Goal: Task Accomplishment & Management: Use online tool/utility

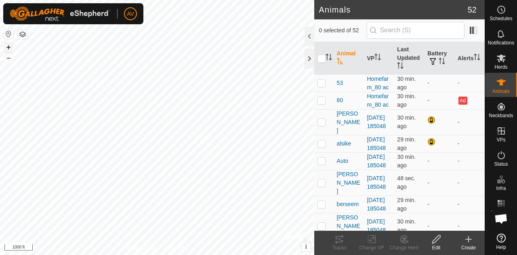
click at [8, 47] on button "+" at bounding box center [9, 47] width 10 height 10
click at [7, 48] on button "+" at bounding box center [9, 47] width 10 height 10
click at [11, 46] on button "+" at bounding box center [9, 47] width 10 height 10
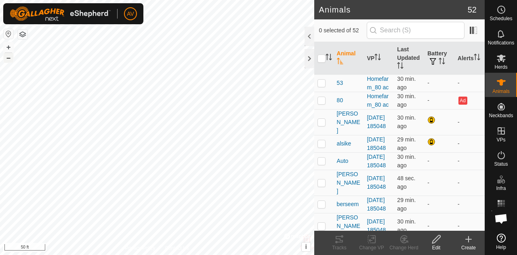
click at [9, 58] on button "–" at bounding box center [9, 58] width 10 height 10
click at [12, 59] on button "–" at bounding box center [9, 58] width 10 height 10
click at [9, 46] on button "+" at bounding box center [9, 47] width 10 height 10
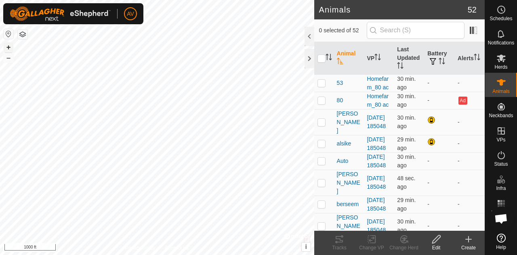
click at [9, 46] on button "+" at bounding box center [9, 47] width 10 height 10
click at [343, 245] on div "Tracks" at bounding box center [339, 247] width 32 height 7
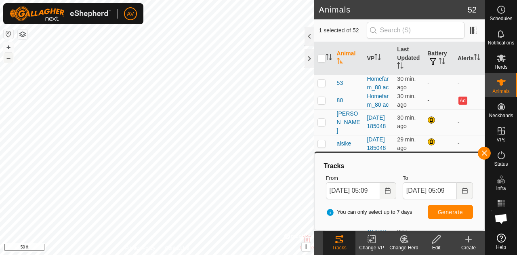
click at [8, 58] on button "–" at bounding box center [9, 58] width 10 height 10
click at [12, 46] on button "+" at bounding box center [9, 47] width 10 height 10
checkbox input "false"
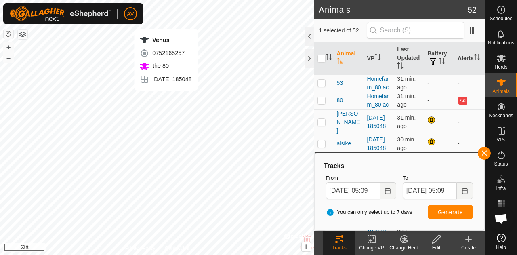
checkbox input "true"
click at [341, 240] on icon at bounding box center [338, 239] width 7 height 6
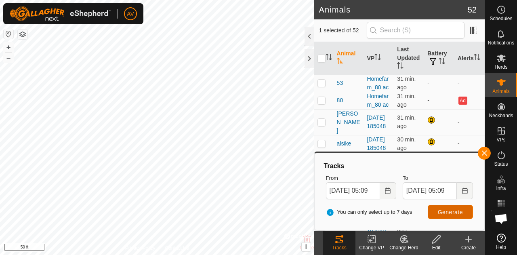
click at [444, 214] on span "Generate" at bounding box center [450, 212] width 25 height 6
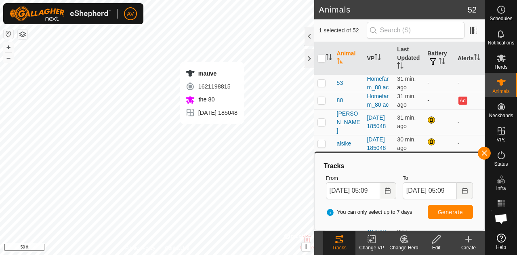
checkbox input "true"
checkbox input "false"
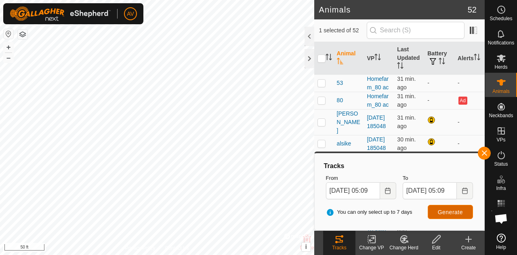
click at [454, 216] on button "Generate" at bounding box center [450, 212] width 45 height 14
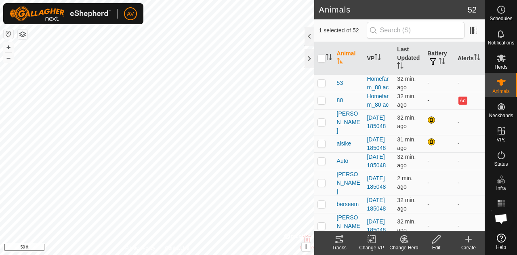
click at [335, 241] on icon at bounding box center [339, 239] width 10 height 10
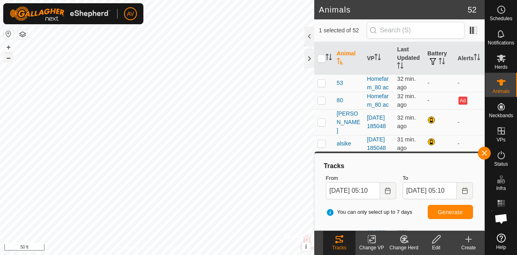
click at [10, 60] on button "–" at bounding box center [9, 58] width 10 height 10
checkbox input "false"
click at [442, 210] on span "Generate" at bounding box center [450, 212] width 25 height 6
checkbox input "false"
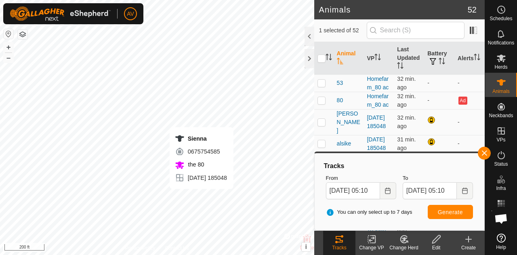
checkbox input "true"
click at [342, 241] on icon at bounding box center [339, 239] width 10 height 10
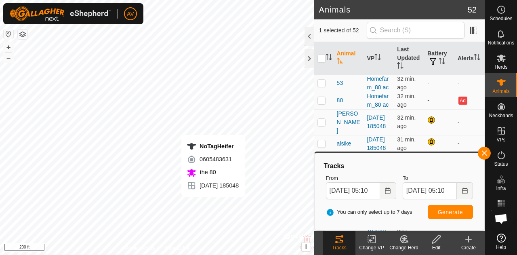
checkbox input "true"
checkbox input "false"
click at [342, 245] on div "Tracks" at bounding box center [339, 247] width 32 height 7
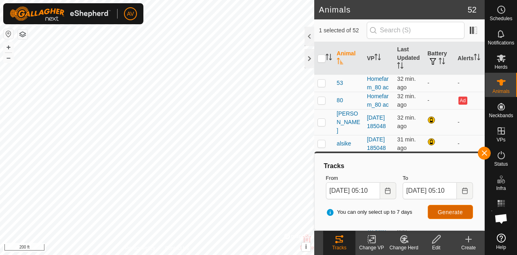
click at [463, 211] on button "Generate" at bounding box center [450, 212] width 45 height 14
click at [8, 46] on button "+" at bounding box center [9, 47] width 10 height 10
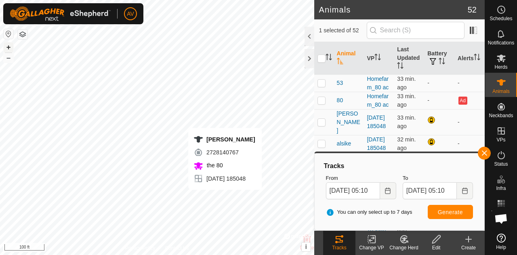
checkbox input "true"
checkbox input "false"
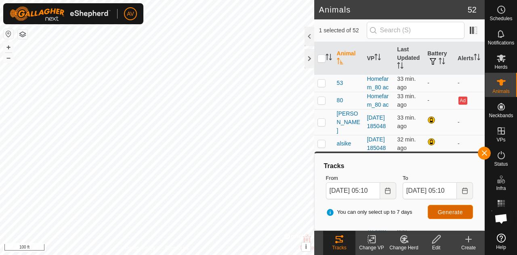
click at [453, 210] on span "Generate" at bounding box center [450, 212] width 25 height 6
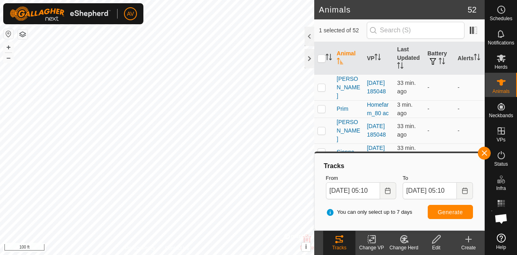
scroll to position [1059, 0]
click at [484, 150] on button "button" at bounding box center [484, 153] width 13 height 13
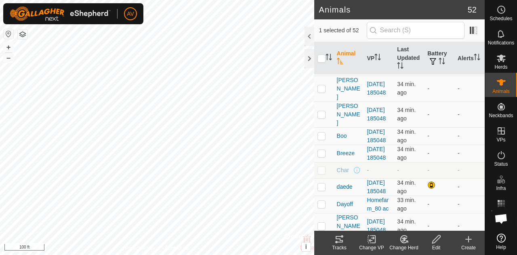
scroll to position [0, 0]
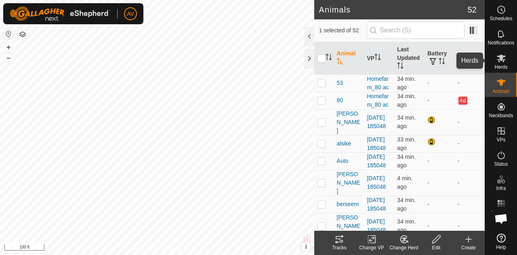
click at [505, 65] on span "Herds" at bounding box center [500, 67] width 13 height 5
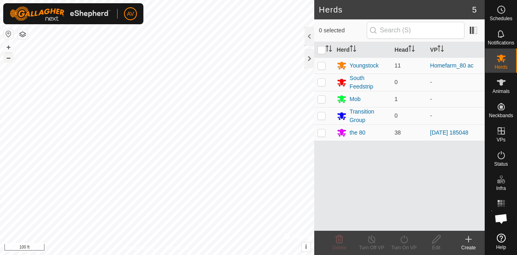
click at [9, 58] on button "–" at bounding box center [9, 58] width 10 height 10
click at [499, 45] on span "Notifications" at bounding box center [501, 42] width 26 height 5
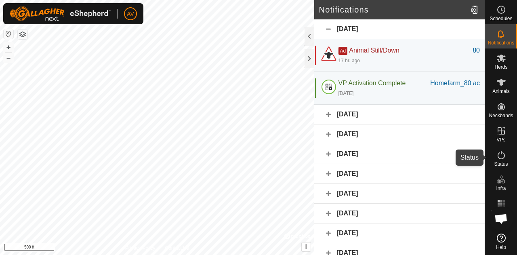
click at [501, 155] on icon at bounding box center [501, 155] width 10 height 10
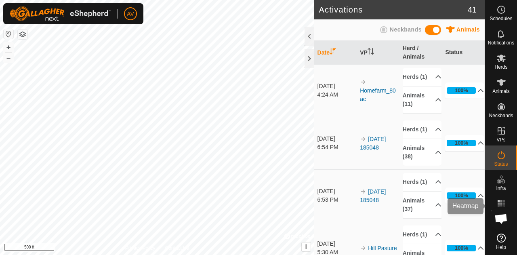
click at [503, 200] on rect at bounding box center [503, 201] width 2 height 2
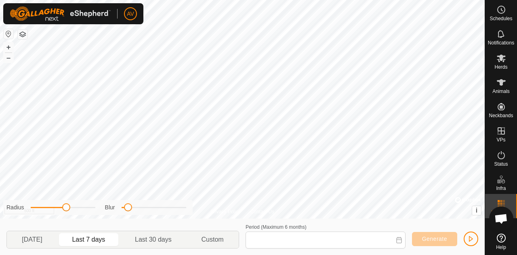
type input "[DATE] - [DATE]"
click at [10, 57] on button "–" at bounding box center [9, 58] width 10 height 10
click at [8, 45] on button "+" at bounding box center [9, 47] width 10 height 10
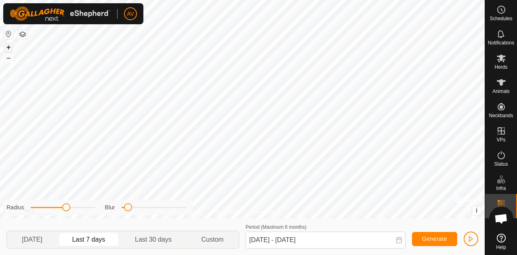
click at [8, 46] on button "+" at bounding box center [9, 47] width 10 height 10
click at [503, 63] on icon at bounding box center [501, 58] width 10 height 10
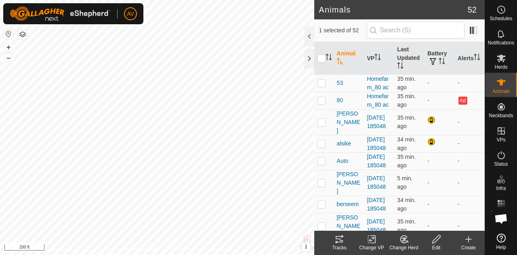
click at [335, 243] on icon at bounding box center [339, 239] width 10 height 10
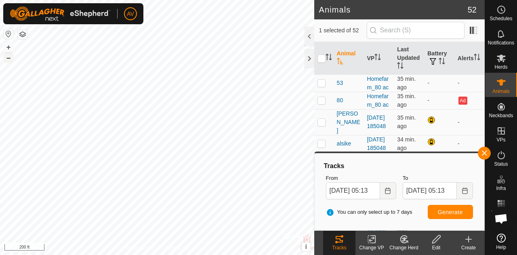
click at [10, 59] on button "–" at bounding box center [9, 58] width 10 height 10
click at [9, 46] on button "+" at bounding box center [9, 47] width 10 height 10
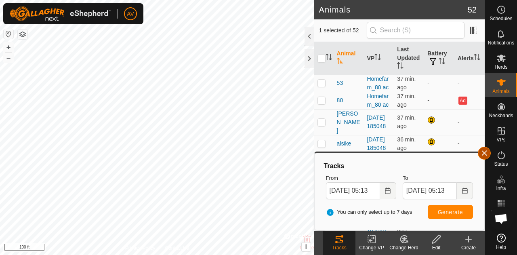
click at [484, 151] on button "button" at bounding box center [484, 153] width 13 height 13
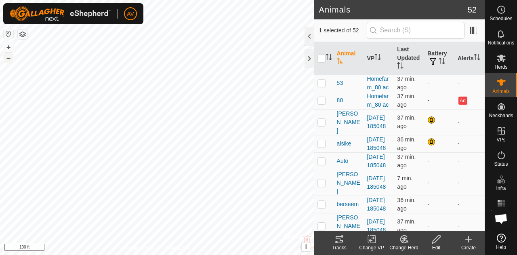
click at [8, 59] on button "–" at bounding box center [9, 58] width 10 height 10
click at [10, 61] on button "–" at bounding box center [9, 58] width 10 height 10
